Goal: Task Accomplishment & Management: Complete application form

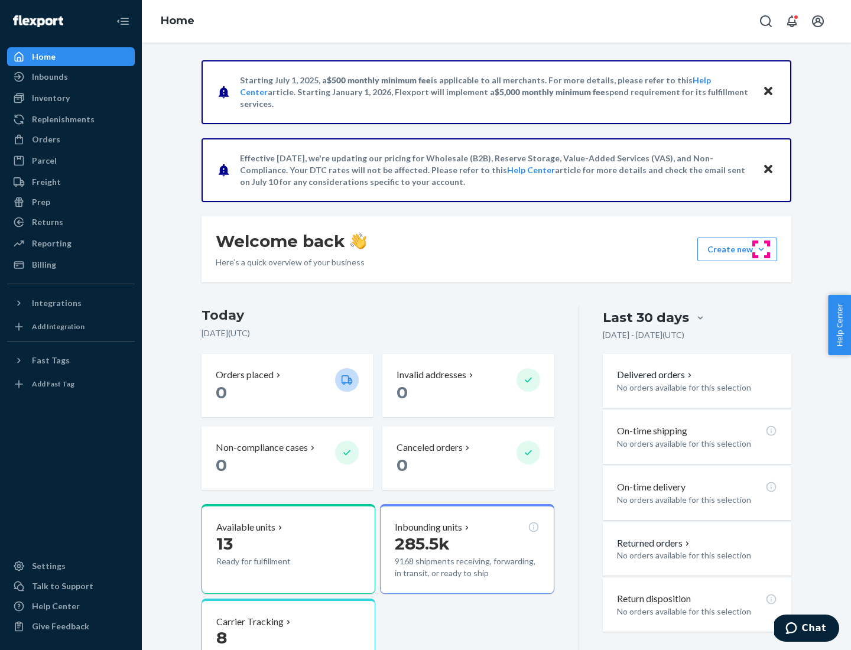
click at [761, 249] on button "Create new Create new inbound Create new order Create new product" at bounding box center [737, 249] width 80 height 24
click at [71, 77] on div "Inbounds" at bounding box center [70, 77] width 125 height 17
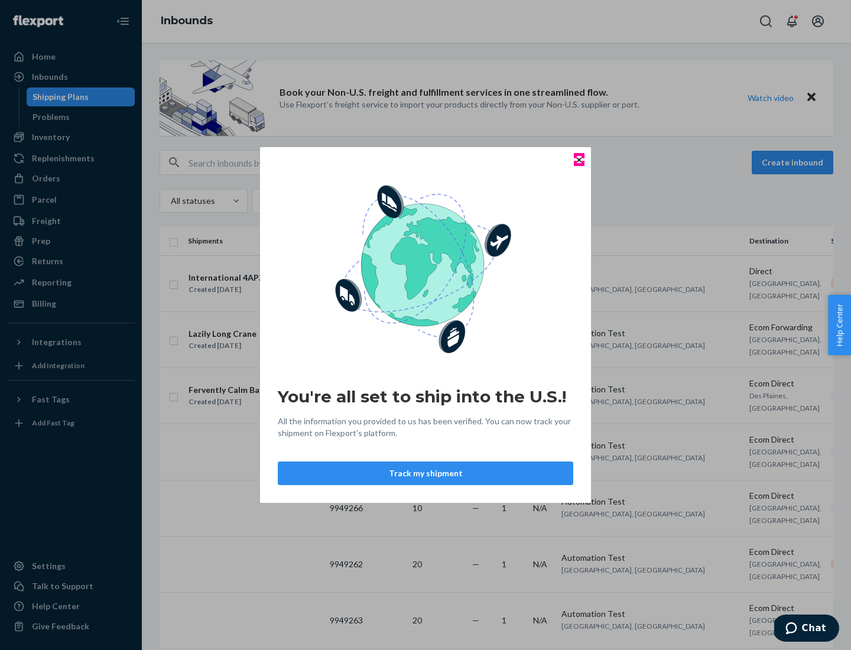
click at [578, 160] on icon "Close" at bounding box center [579, 159] width 5 height 5
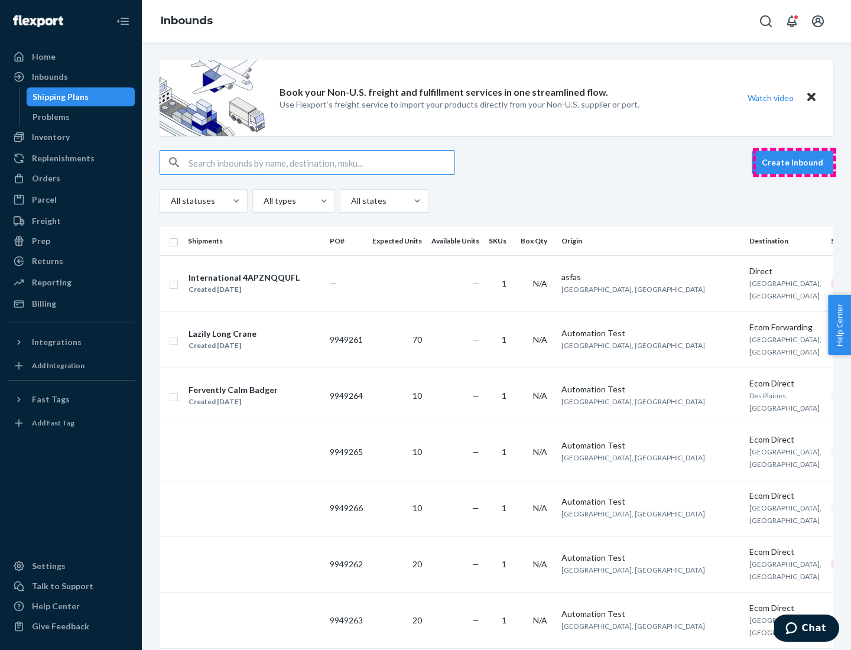
click at [794, 162] on button "Create inbound" at bounding box center [792, 163] width 82 height 24
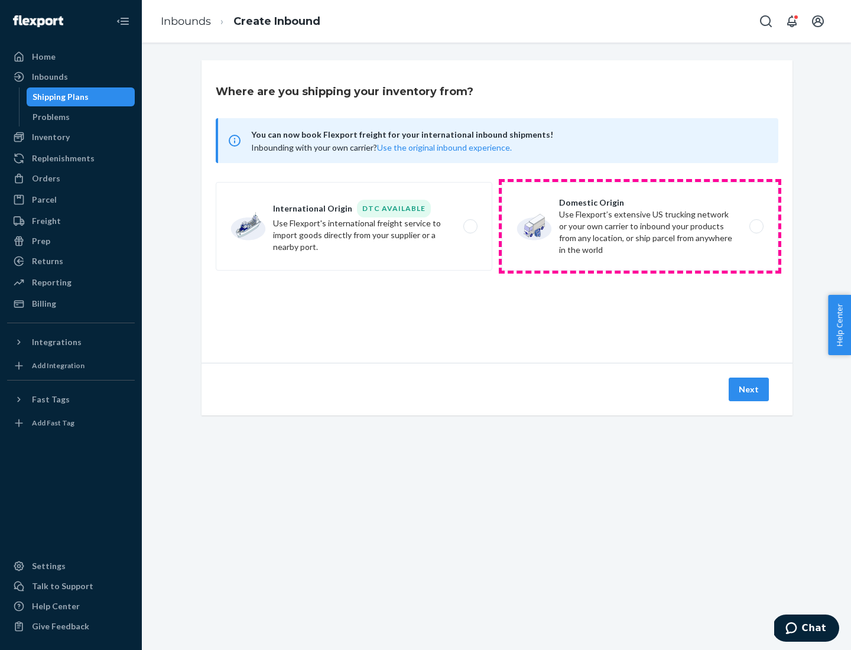
click at [640, 226] on label "Domestic Origin Use Flexport’s extensive US trucking network or your own carrie…" at bounding box center [640, 226] width 276 height 89
click at [756, 226] on input "Domestic Origin Use Flexport’s extensive US trucking network or your own carrie…" at bounding box center [760, 227] width 8 height 8
radio input "true"
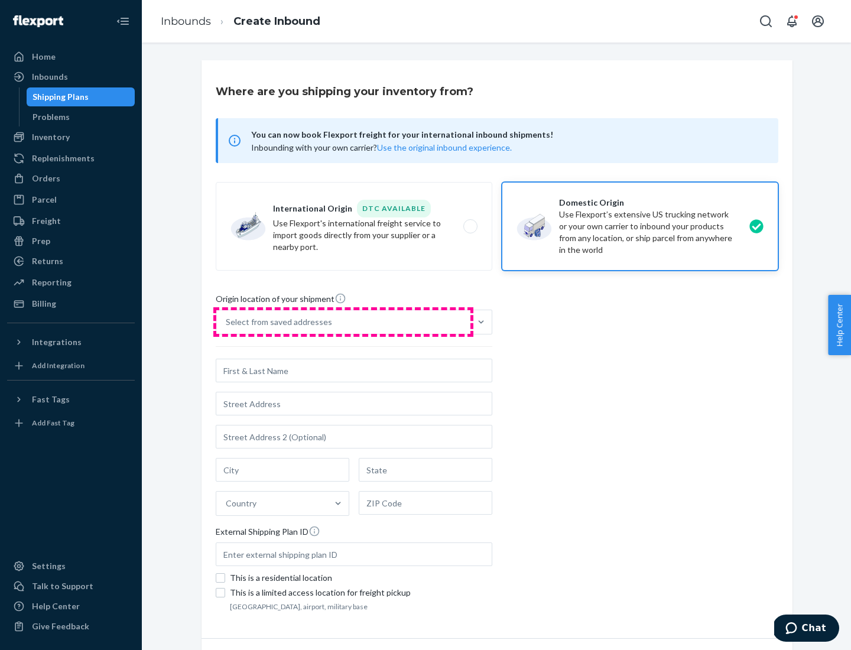
click at [343, 322] on div "Select from saved addresses" at bounding box center [343, 322] width 254 height 24
click at [227, 322] on input "Select from saved addresses" at bounding box center [226, 322] width 1 height 12
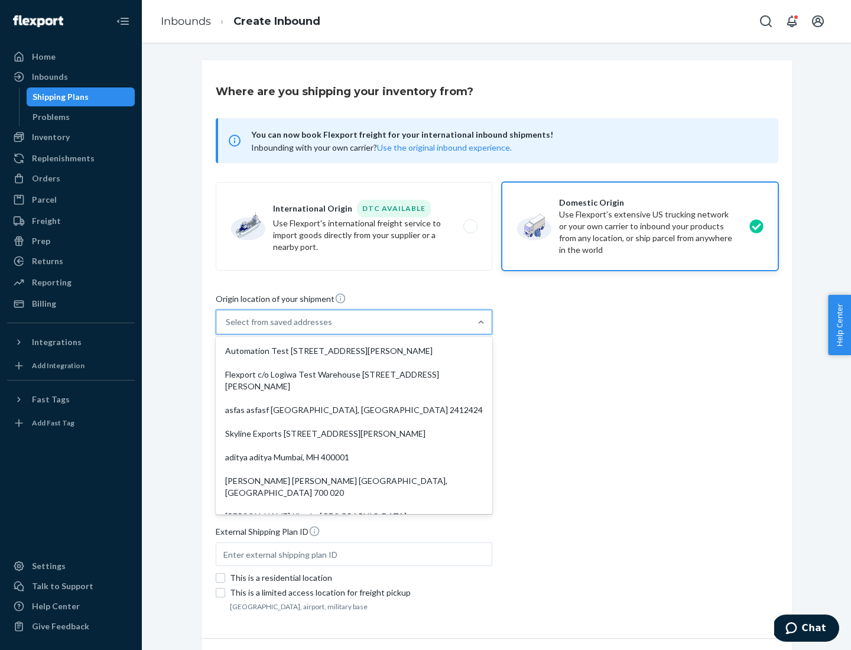
scroll to position [5, 0]
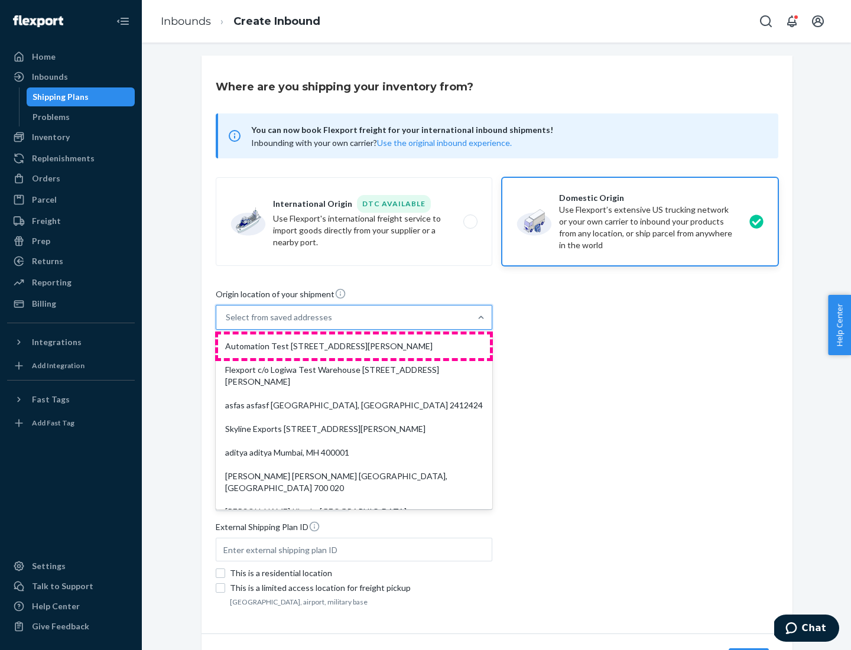
click at [354, 346] on div "Automation Test [STREET_ADDRESS][PERSON_NAME]" at bounding box center [354, 346] width 272 height 24
click at [227, 323] on input "option Automation Test [STREET_ADDRESS][PERSON_NAME]. 9 results available. Use …" at bounding box center [226, 317] width 1 height 12
type input "Automation Test"
type input "9th Floor"
type input "[GEOGRAPHIC_DATA]"
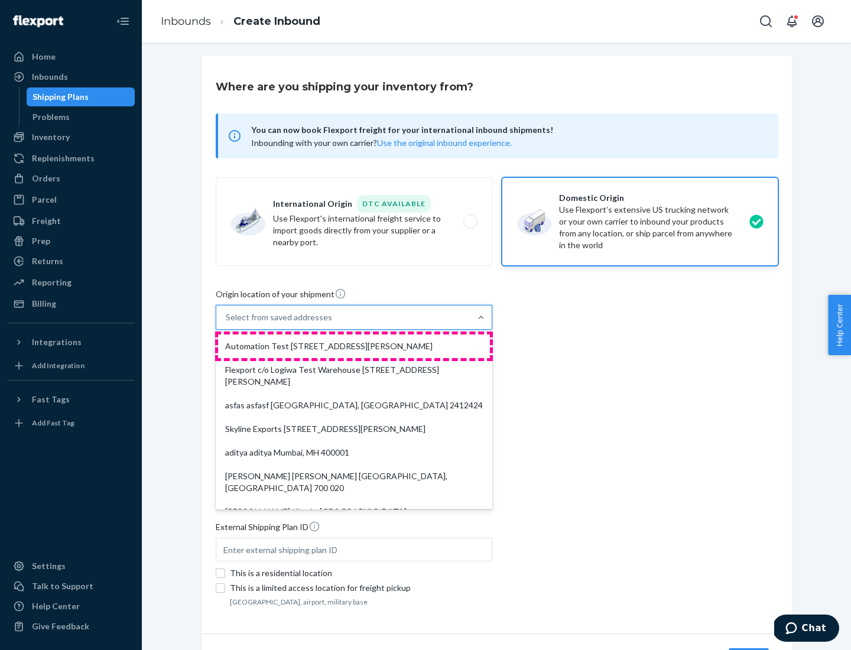
type input "CA"
type input "94104"
type input "[STREET_ADDRESS][PERSON_NAME]"
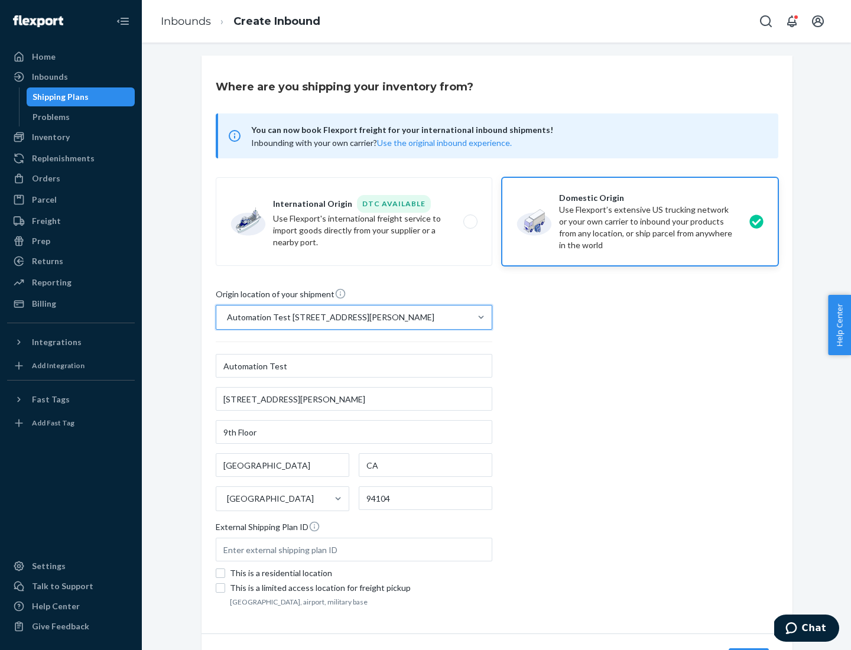
scroll to position [69, 0]
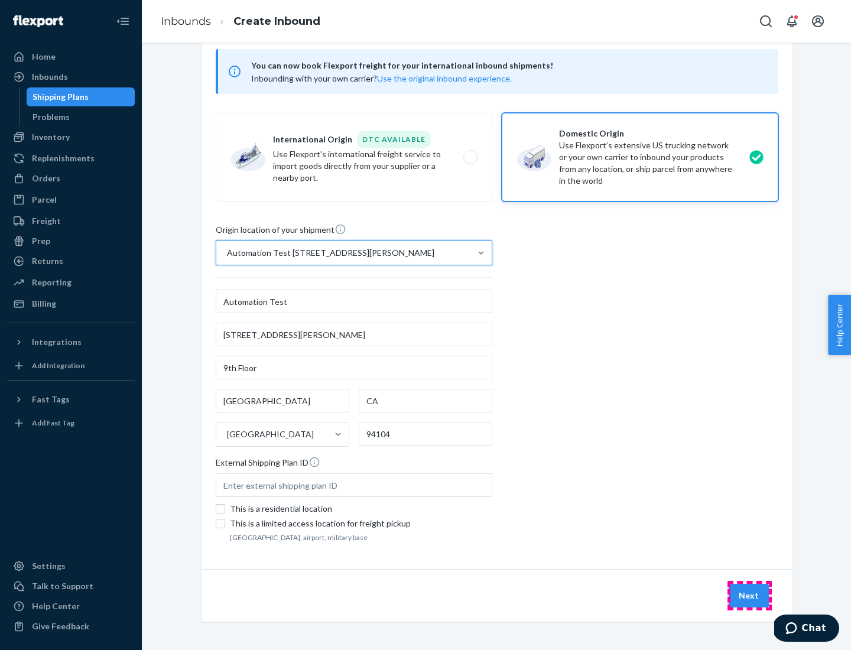
click at [749, 596] on button "Next" at bounding box center [748, 596] width 40 height 24
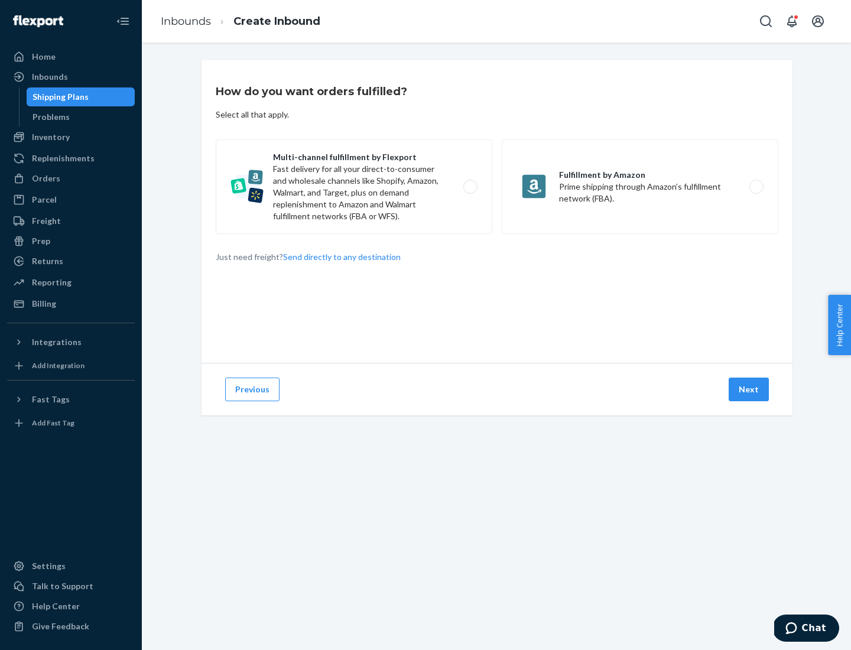
click at [354, 187] on label "Multi-channel fulfillment by Flexport Fast delivery for all your direct-to-cons…" at bounding box center [354, 186] width 276 height 95
click at [470, 187] on input "Multi-channel fulfillment by Flexport Fast delivery for all your direct-to-cons…" at bounding box center [474, 187] width 8 height 8
radio input "true"
click at [749, 389] on button "Next" at bounding box center [748, 390] width 40 height 24
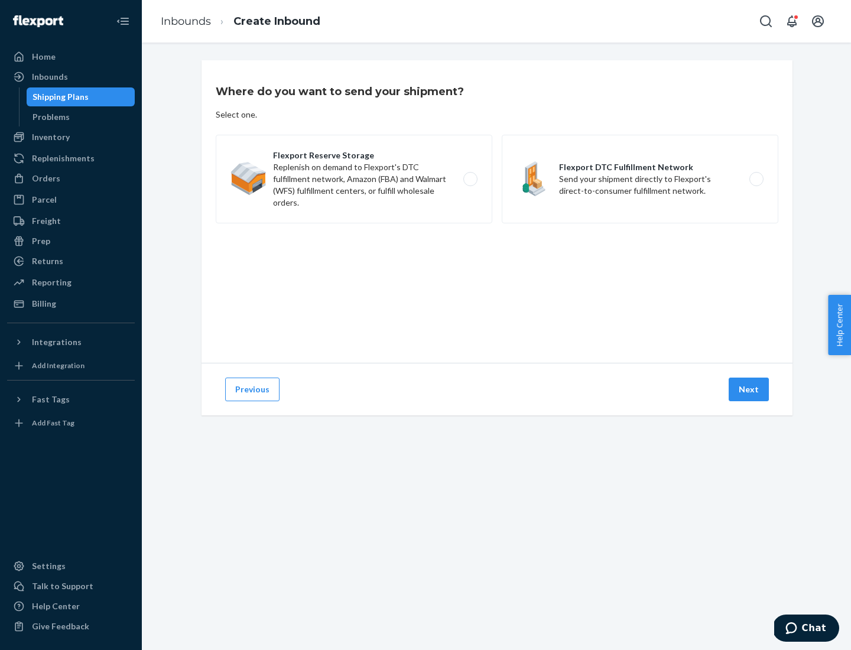
click at [354, 179] on label "Flexport Reserve Storage Replenish on demand to Flexport's DTC fulfillment netw…" at bounding box center [354, 179] width 276 height 89
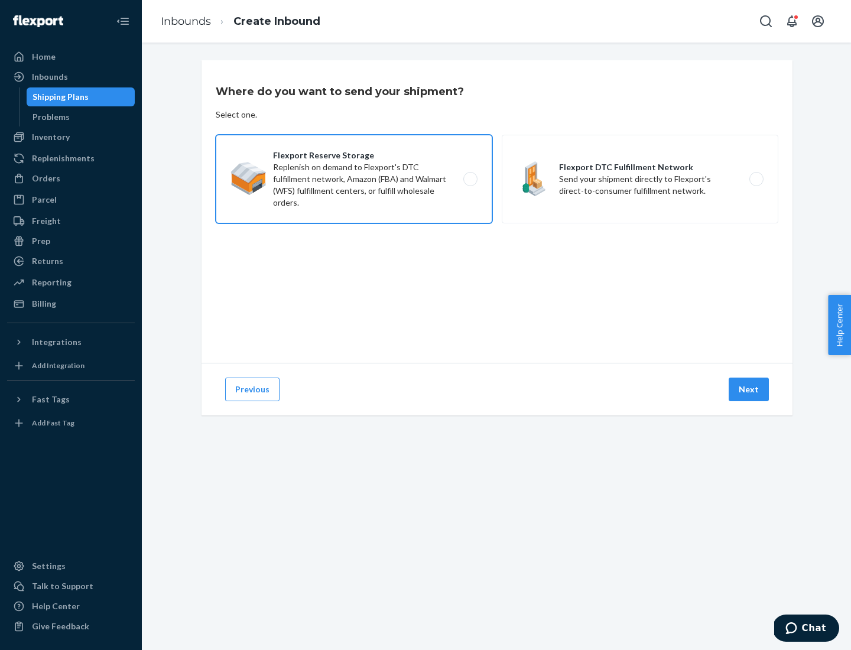
click at [470, 179] on input "Flexport Reserve Storage Replenish on demand to Flexport's DTC fulfillment netw…" at bounding box center [474, 179] width 8 height 8
radio input "true"
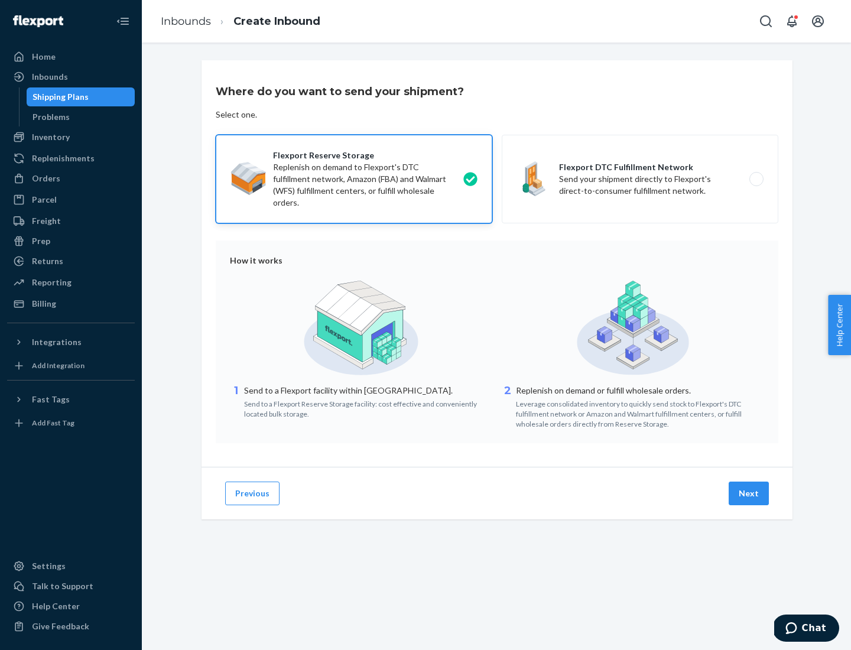
click at [749, 493] on button "Next" at bounding box center [748, 493] width 40 height 24
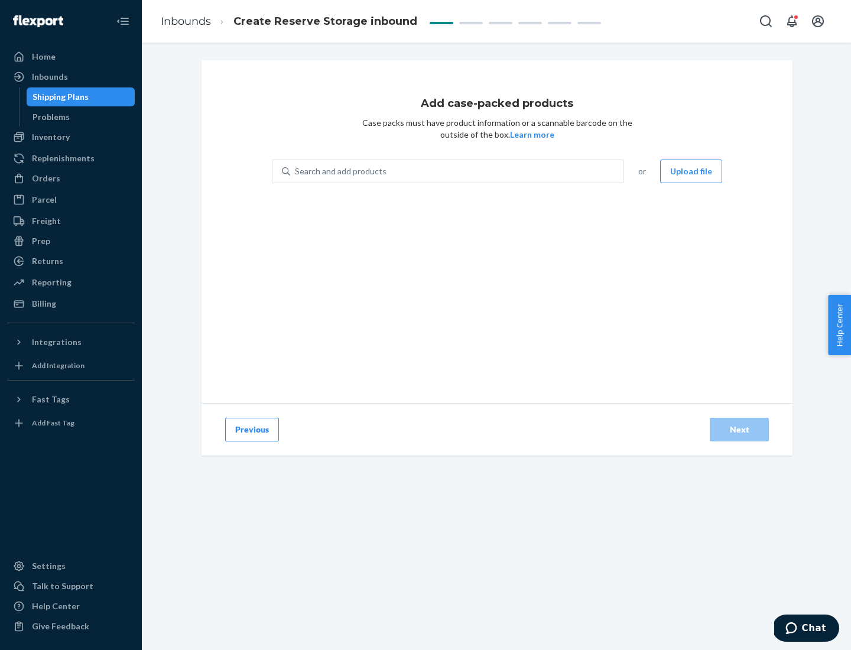
click at [457, 171] on div "Search and add products" at bounding box center [456, 171] width 333 height 21
click at [296, 171] on input "Search and add products" at bounding box center [295, 171] width 1 height 12
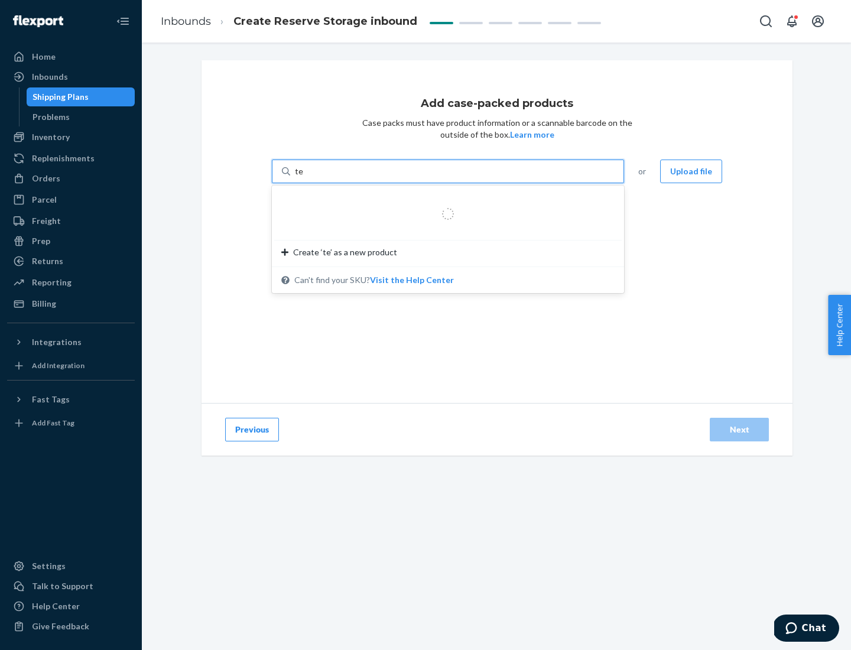
type input "test-syn"
click at [444, 200] on div "test - syn - test" at bounding box center [443, 200] width 324 height 12
click at [326, 177] on input "test-syn" at bounding box center [310, 171] width 31 height 12
type input "1"
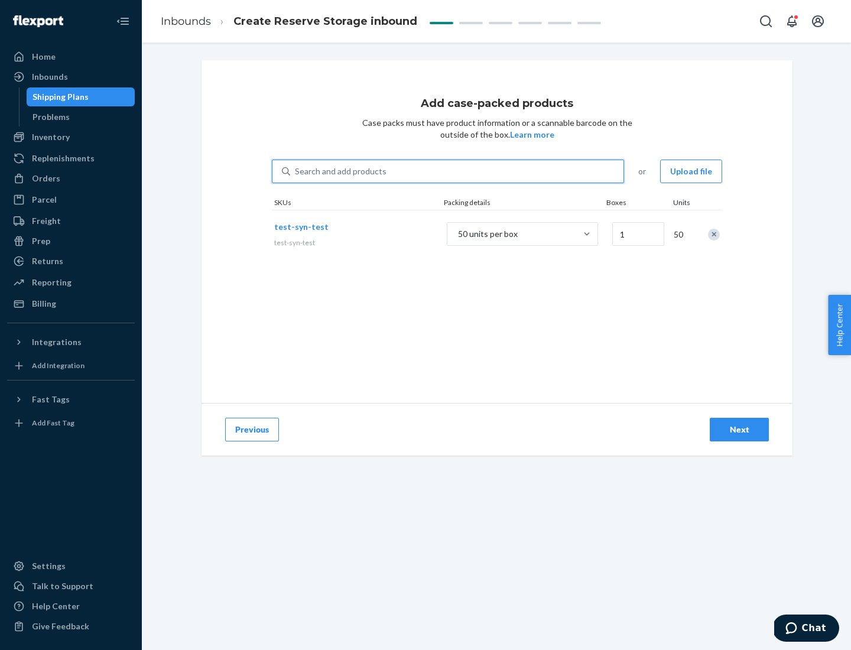
click at [739, 430] on div "Next" at bounding box center [739, 430] width 39 height 12
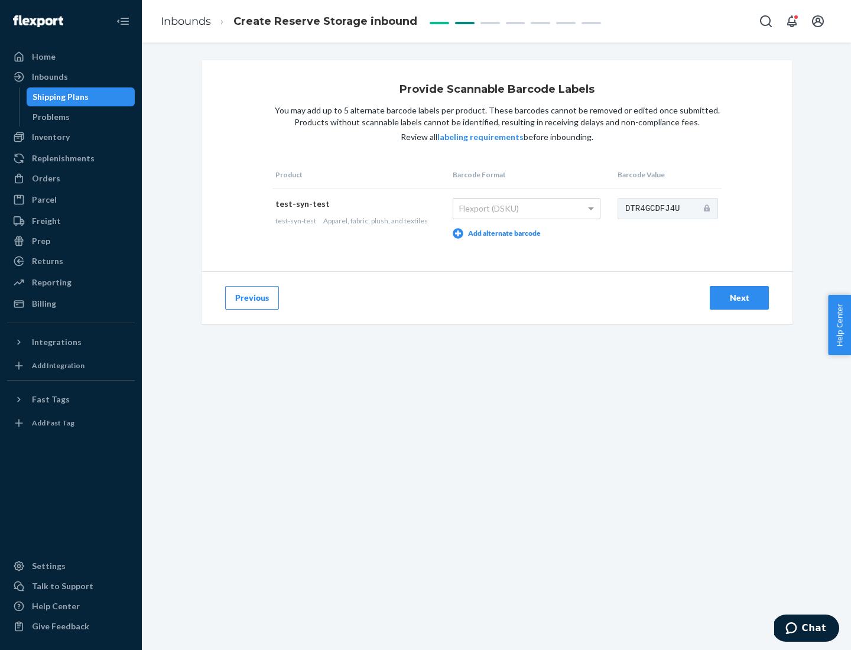
click at [739, 297] on div "Next" at bounding box center [739, 298] width 39 height 12
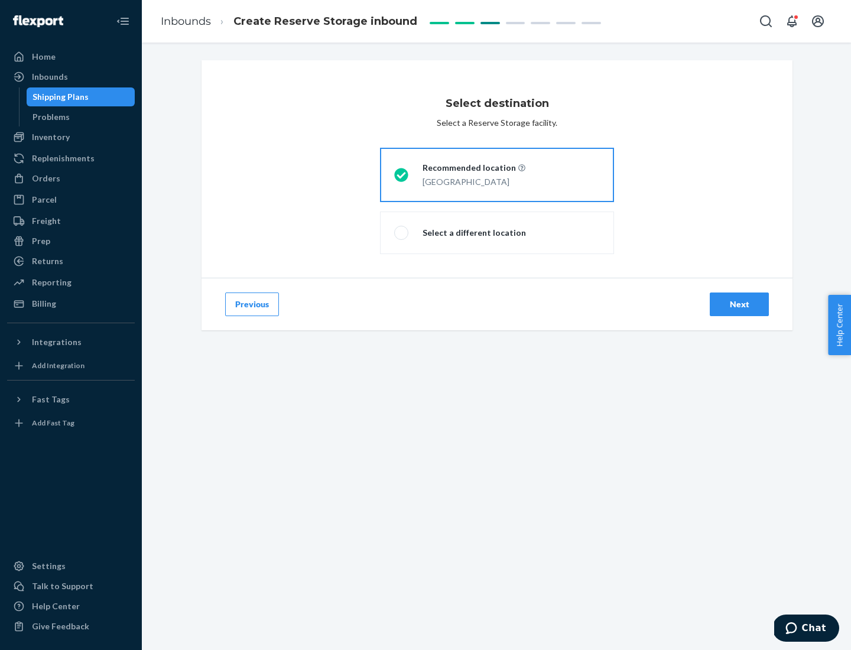
click at [739, 304] on div "Next" at bounding box center [739, 304] width 39 height 12
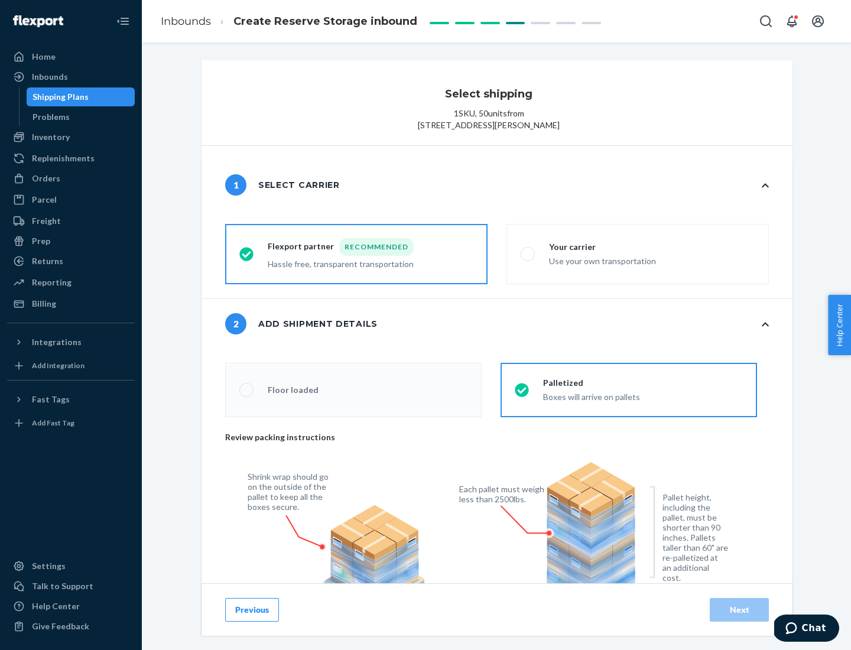
scroll to position [424, 0]
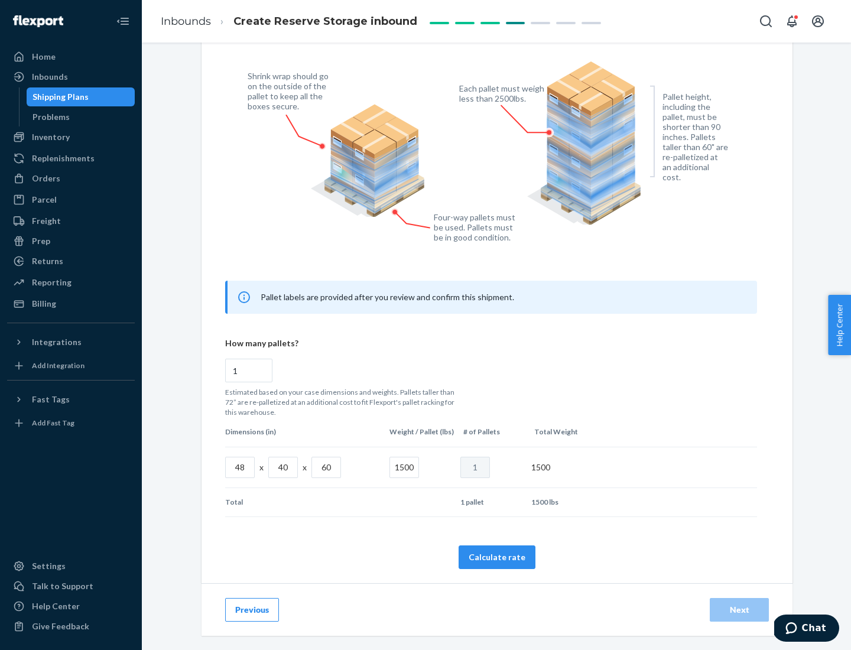
click at [497, 557] on button "Calculate rate" at bounding box center [496, 557] width 77 height 24
radio input "false"
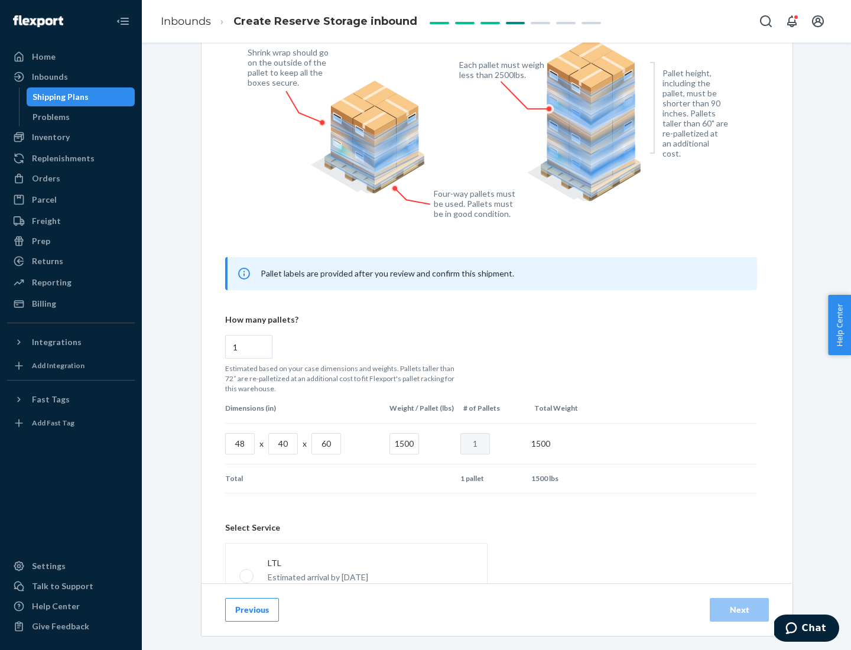
scroll to position [522, 0]
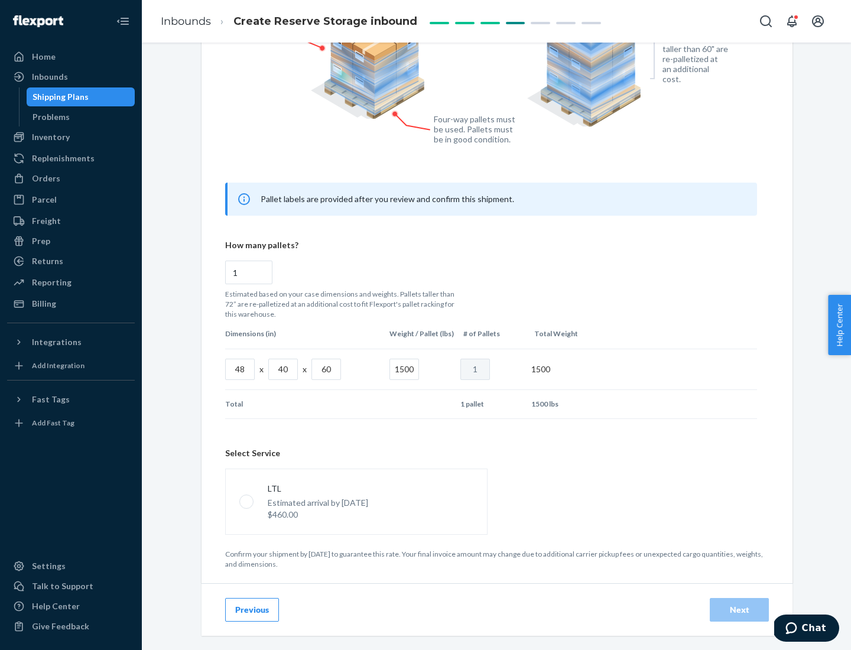
click at [356, 501] on p "Estimated arrival by [DATE]" at bounding box center [318, 503] width 100 height 12
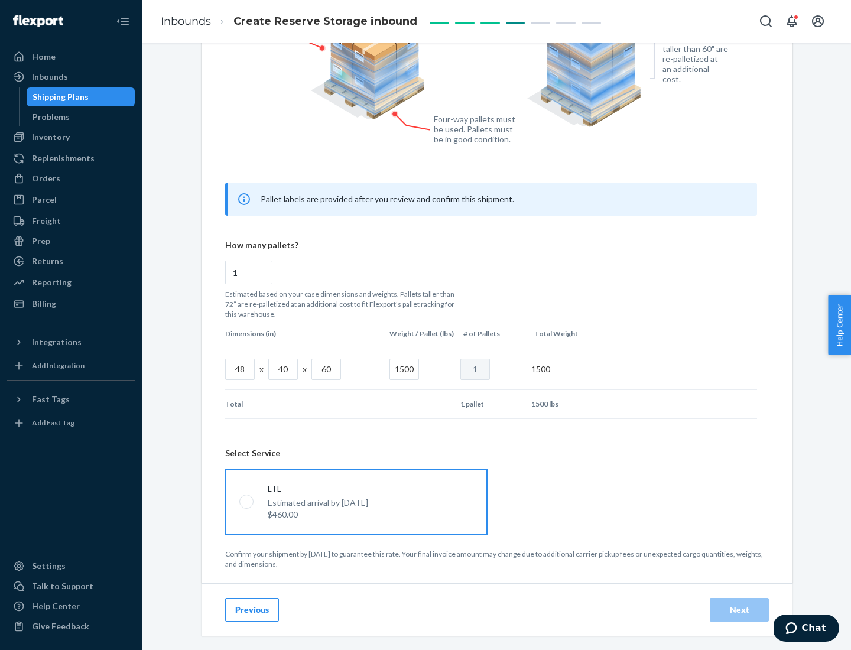
click at [247, 501] on input "LTL Estimated arrival by [DATE] $460.00" at bounding box center [243, 501] width 8 height 8
radio input "true"
radio input "false"
click at [739, 609] on div "Next" at bounding box center [739, 610] width 39 height 12
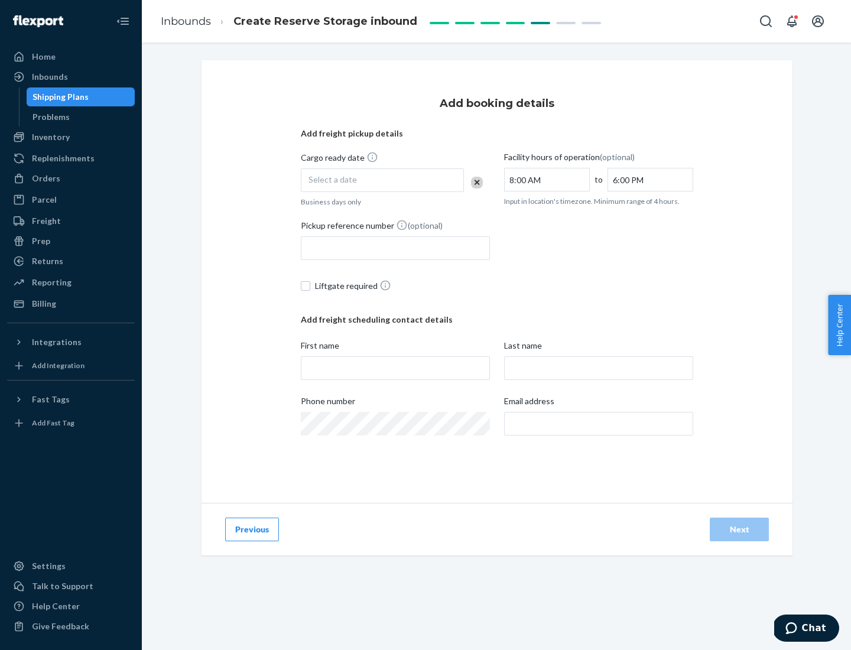
click at [382, 180] on div "Select a date" at bounding box center [382, 180] width 163 height 24
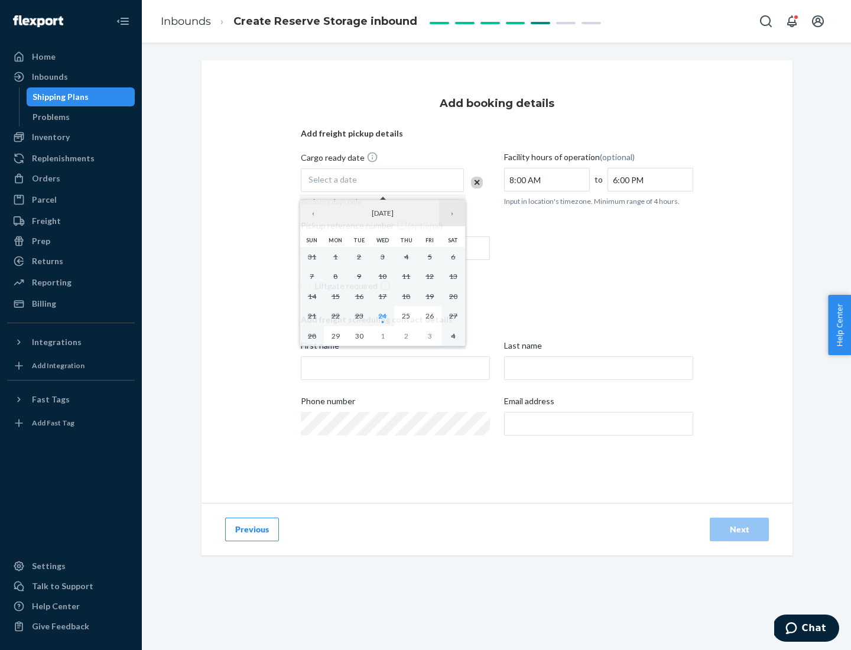
click at [452, 213] on button "›" at bounding box center [452, 213] width 26 height 26
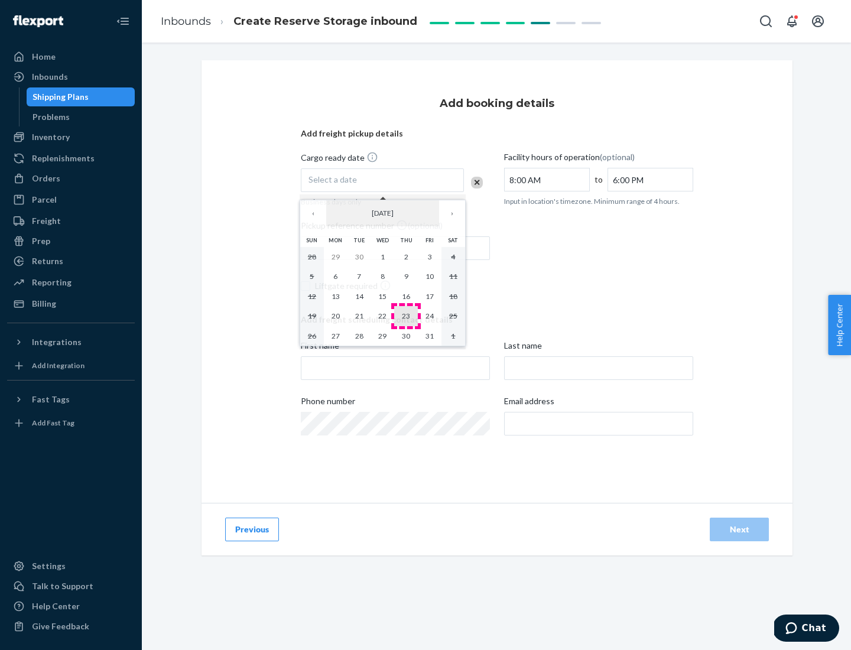
click at [406, 315] on abbr "23" at bounding box center [406, 315] width 8 height 9
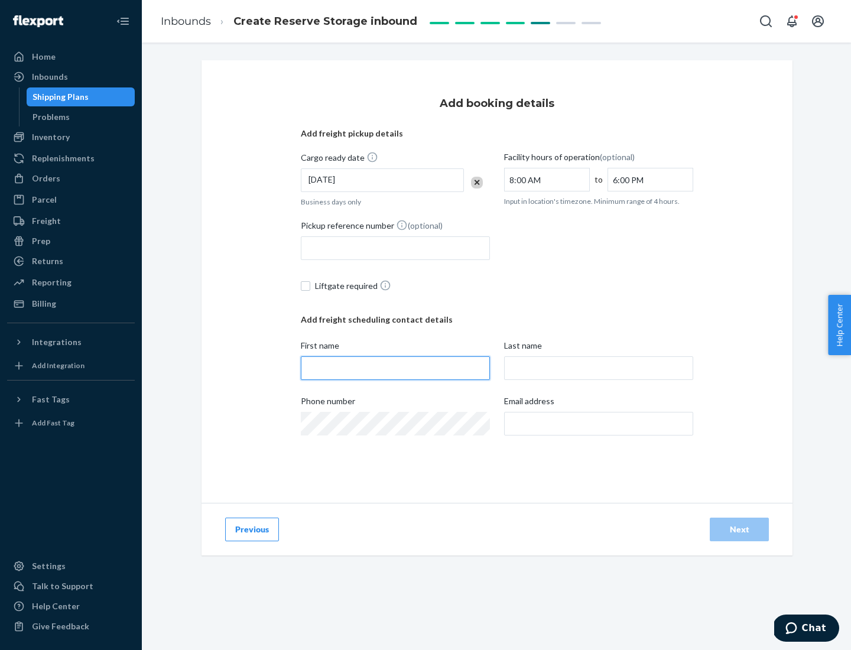
click at [395, 368] on input "First name" at bounding box center [395, 368] width 189 height 24
type input "[PERSON_NAME]"
click at [598, 368] on input "Last name" at bounding box center [598, 368] width 189 height 24
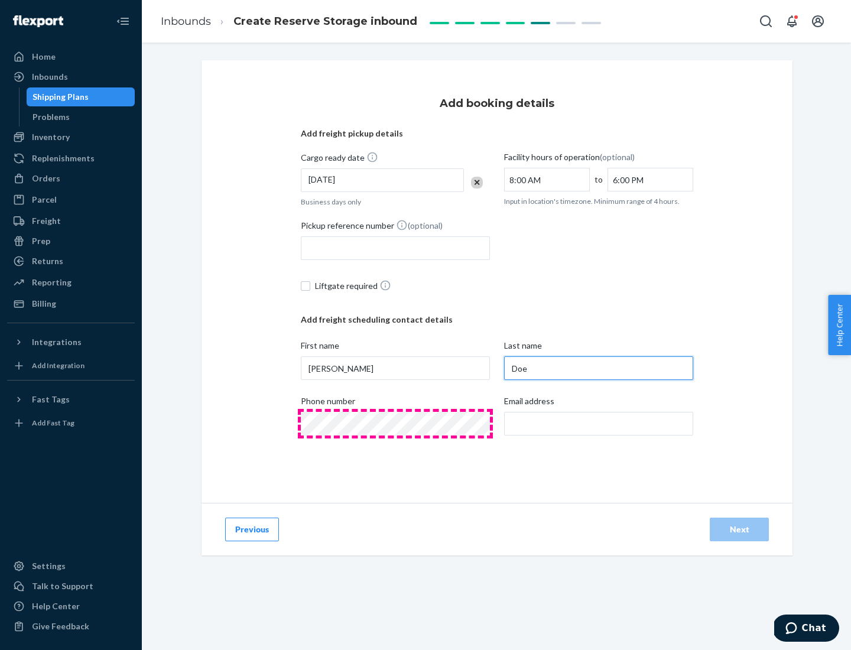
type input "Doe"
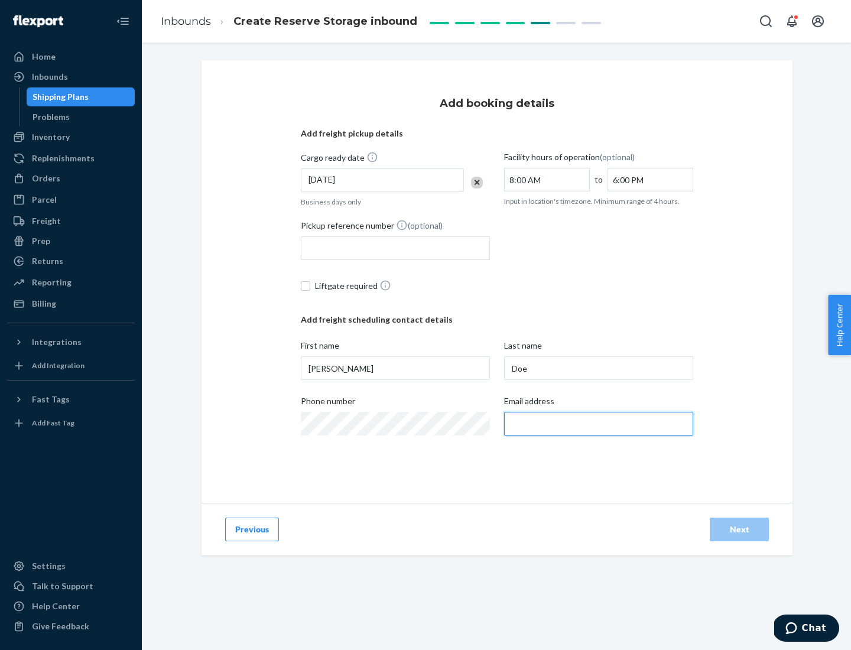
click at [598, 424] on input "Email address" at bounding box center [598, 424] width 189 height 24
type input "[EMAIL_ADDRESS][DOMAIN_NAME]"
click at [739, 529] on div "Next" at bounding box center [739, 529] width 39 height 12
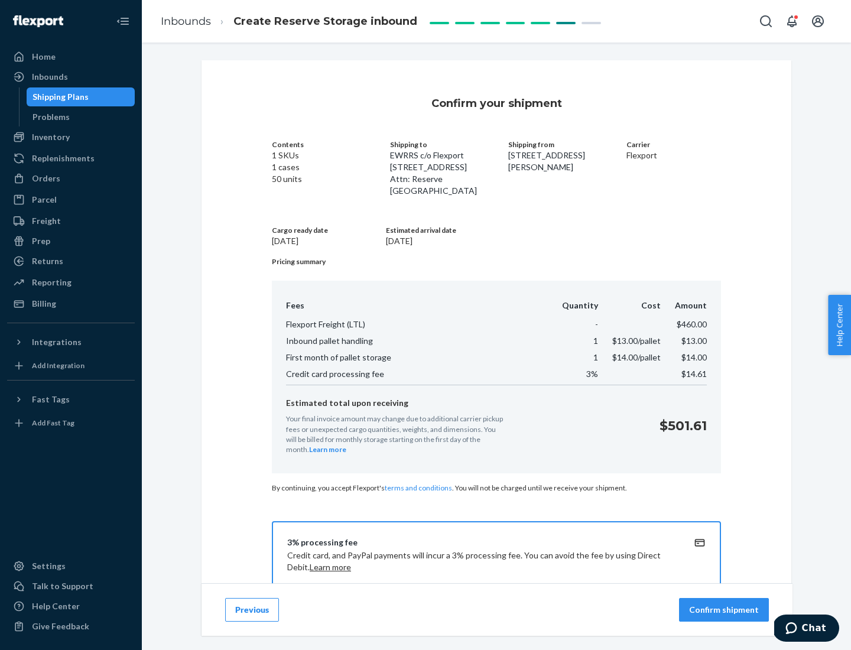
scroll to position [170, 0]
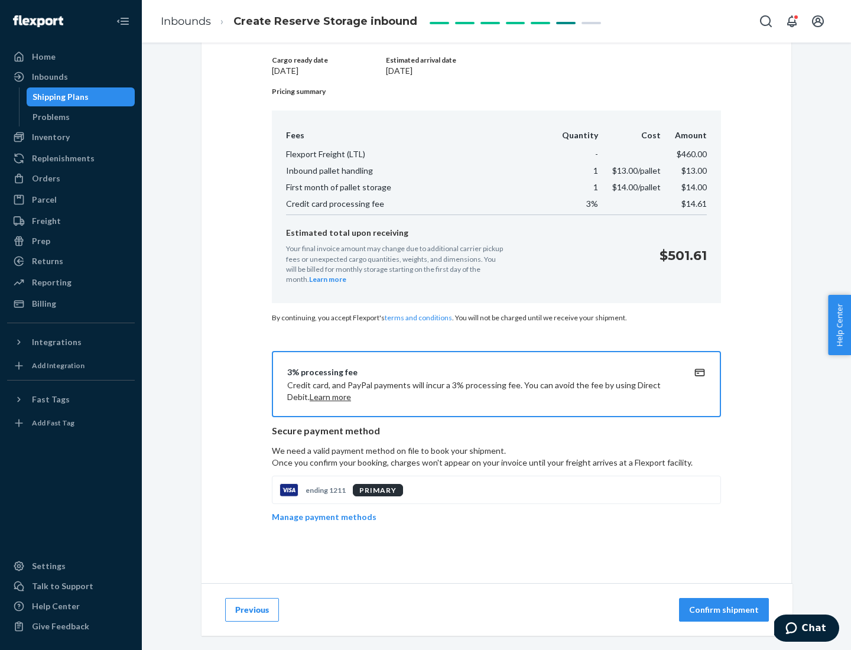
click at [725, 610] on p "Confirm shipment" at bounding box center [724, 610] width 70 height 12
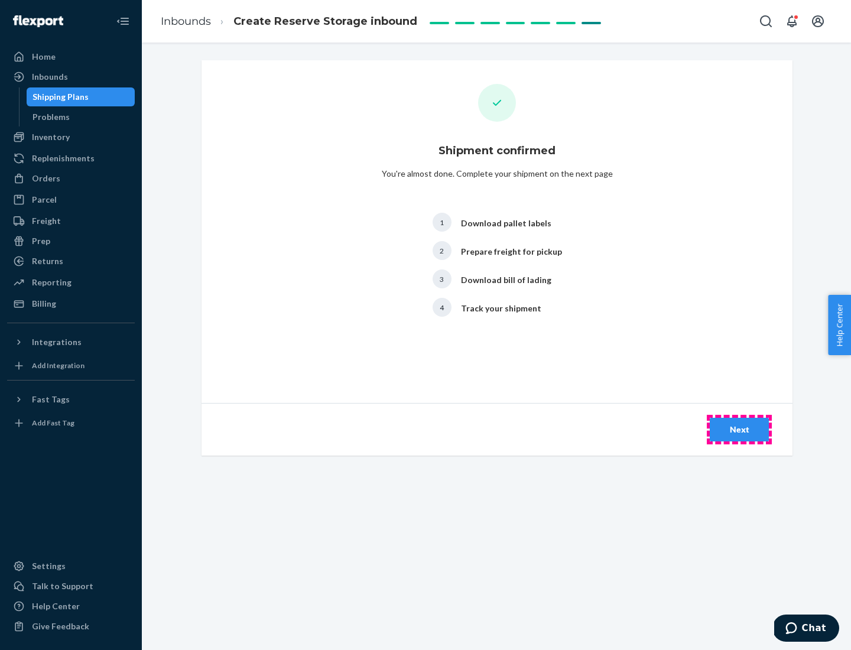
click at [739, 430] on div "Next" at bounding box center [739, 430] width 39 height 12
